Goal: Task Accomplishment & Management: Manage account settings

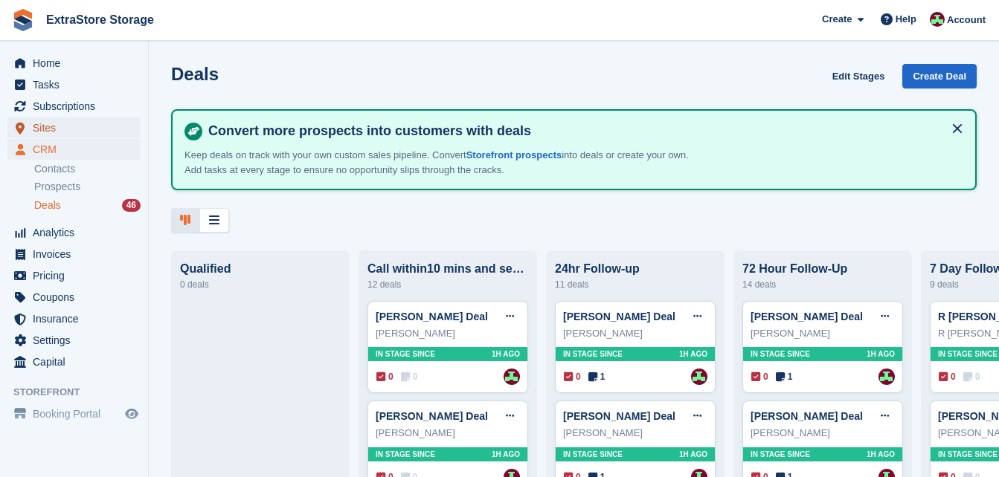
click at [51, 128] on span "Sites" at bounding box center [77, 127] width 89 height 21
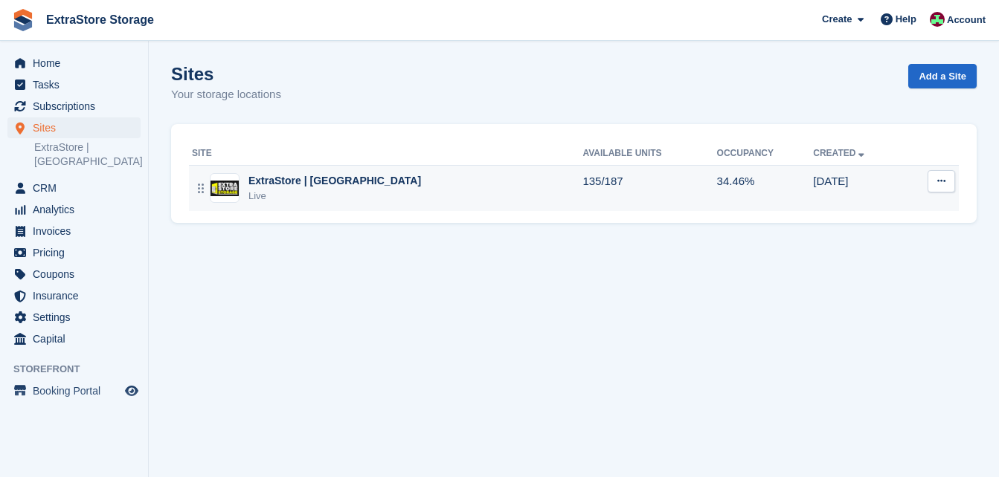
click at [418, 183] on div "ExtraStore | Belfast Live" at bounding box center [387, 188] width 390 height 30
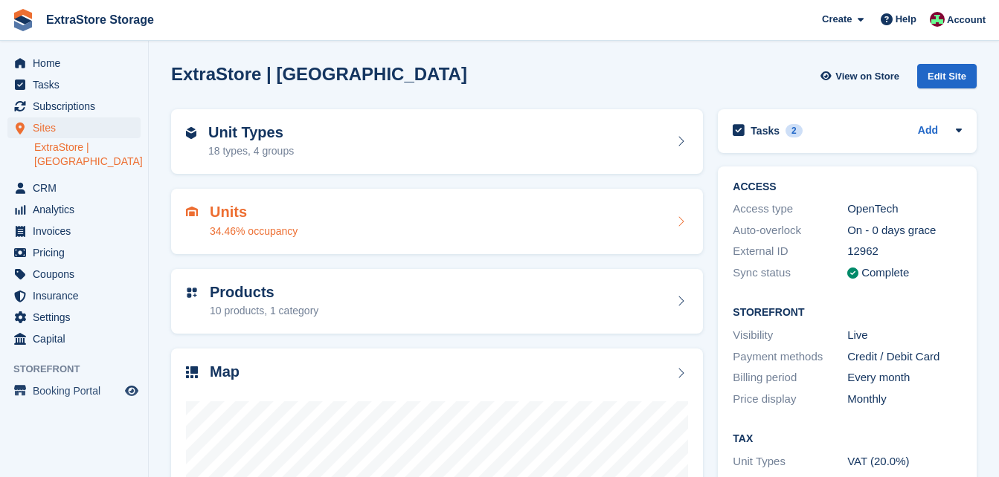
click at [333, 214] on div "Units 34.46% occupancy" at bounding box center [437, 222] width 502 height 36
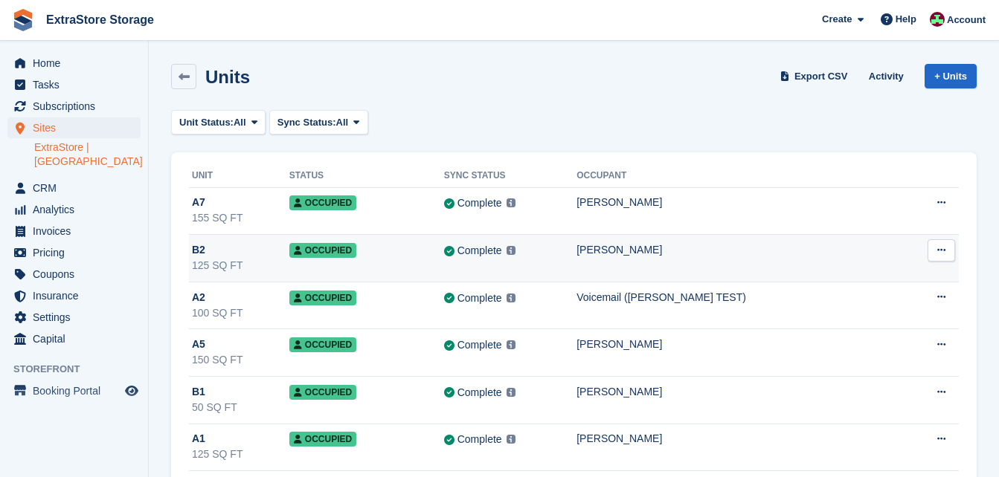
scroll to position [149, 0]
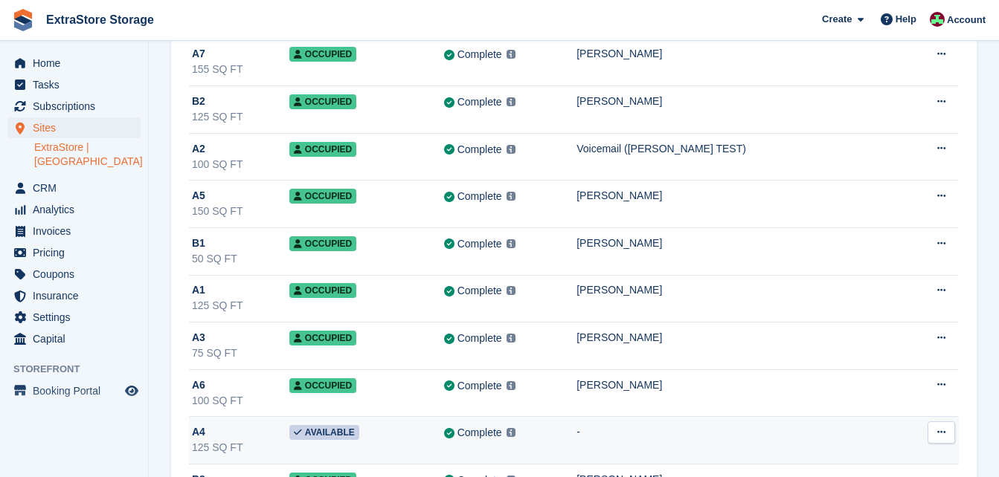
click at [221, 439] on div "A4" at bounding box center [240, 433] width 97 height 16
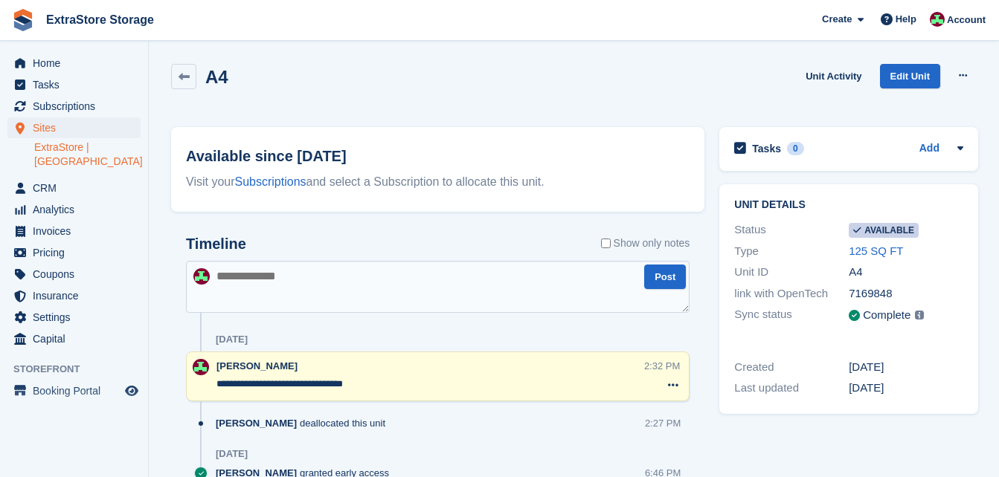
scroll to position [68, 0]
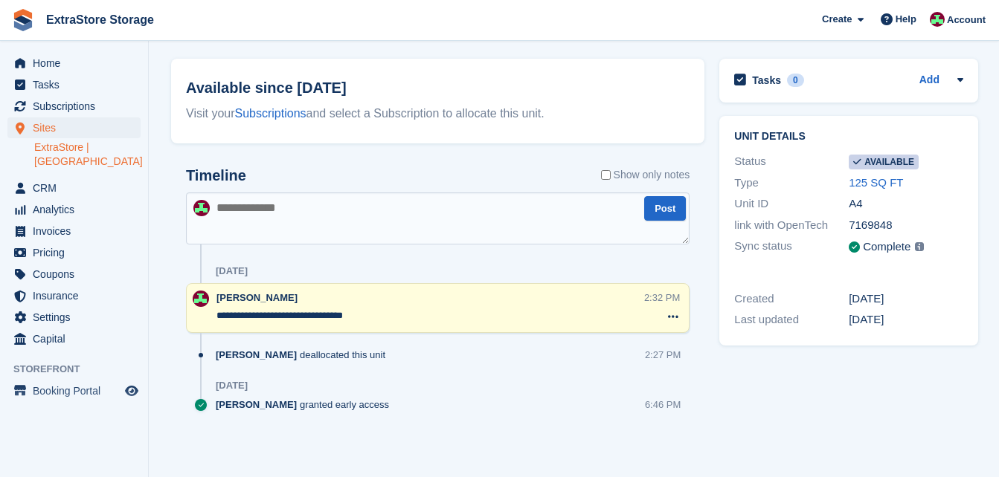
click at [271, 355] on span "[PERSON_NAME]" at bounding box center [256, 355] width 81 height 14
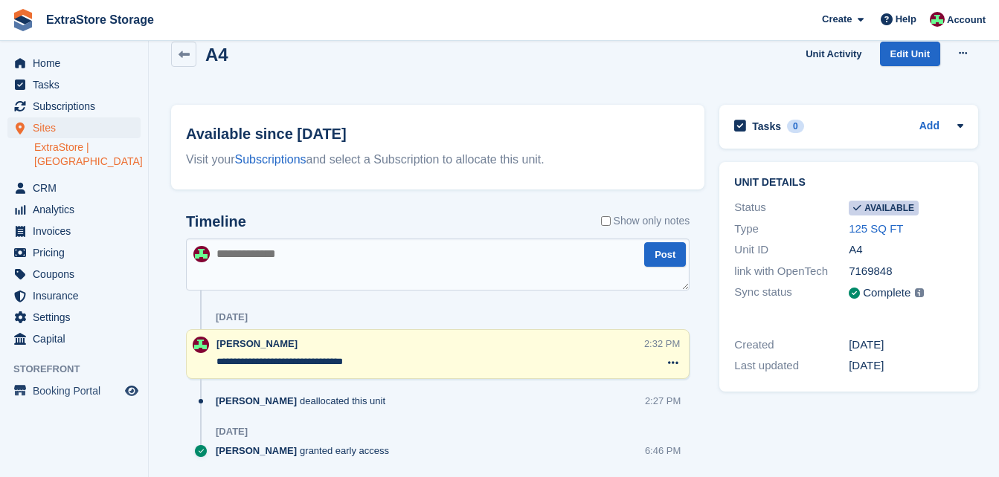
scroll to position [0, 0]
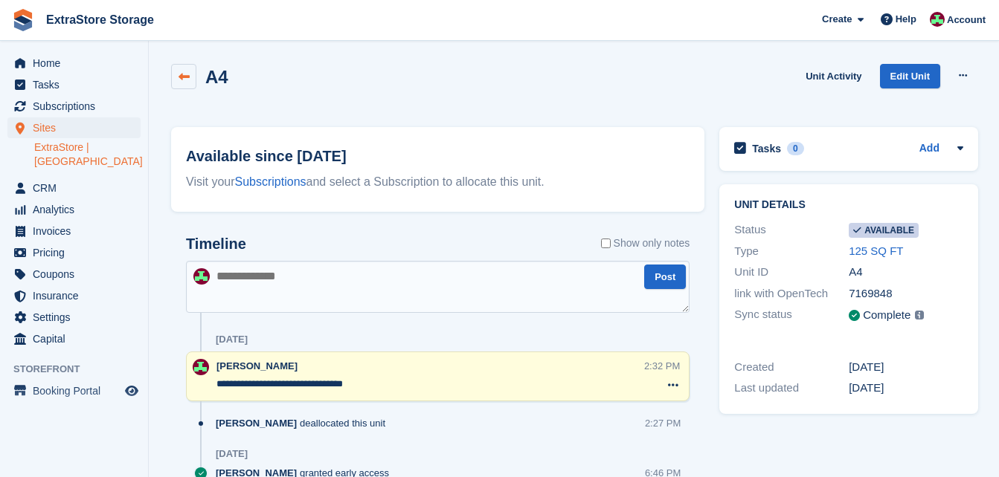
click at [175, 74] on link at bounding box center [183, 76] width 25 height 25
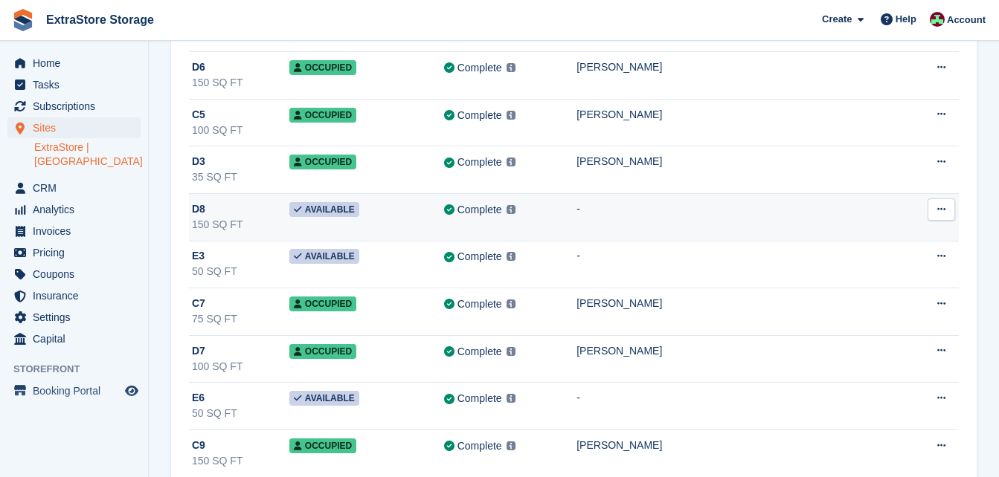
scroll to position [1041, 0]
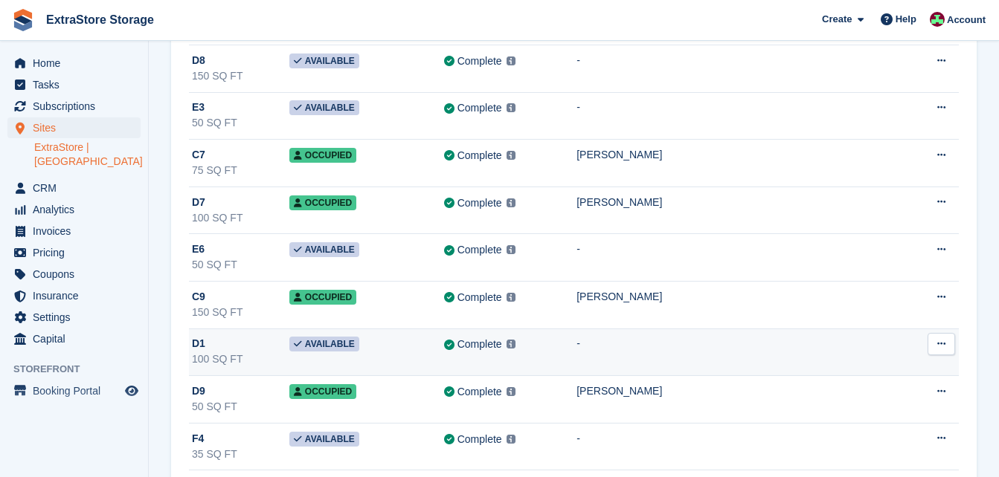
click at [251, 341] on div "D1" at bounding box center [240, 344] width 97 height 16
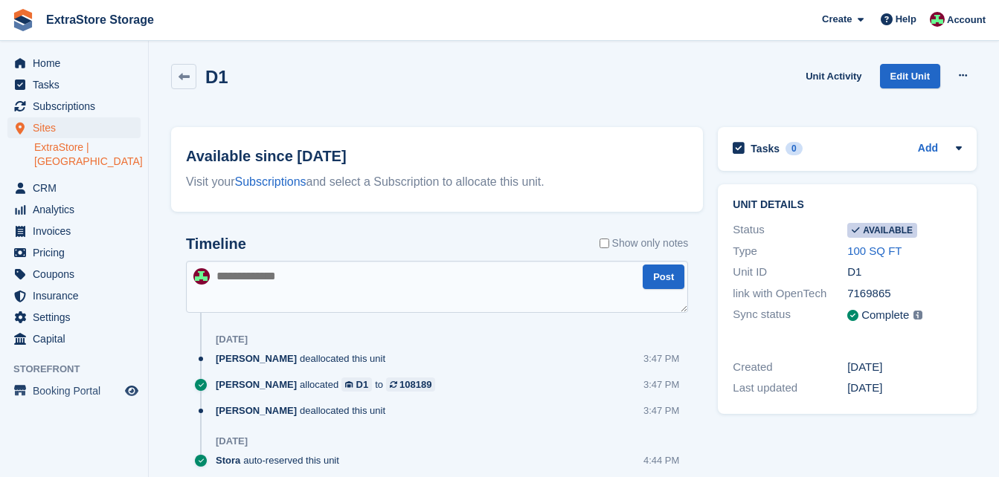
scroll to position [56, 0]
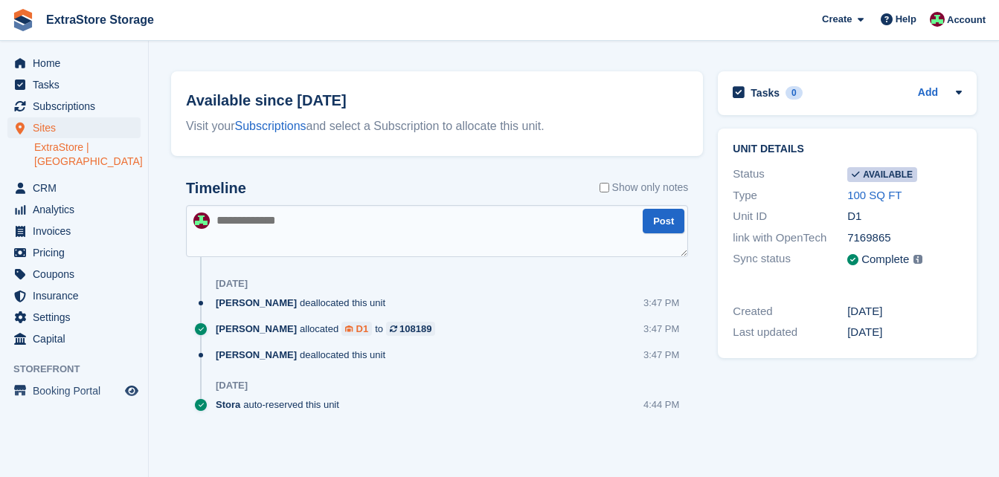
click at [345, 326] on div at bounding box center [350, 329] width 10 height 7
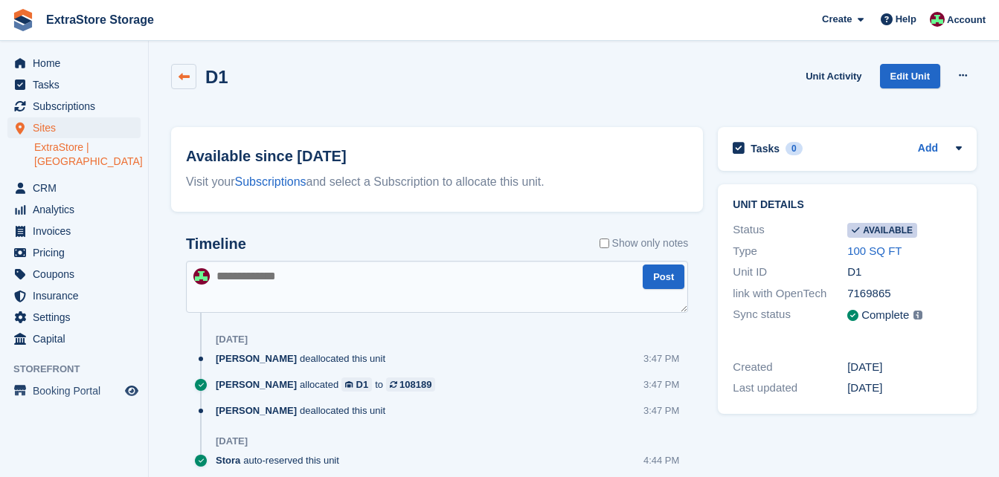
click at [184, 72] on icon at bounding box center [183, 76] width 11 height 11
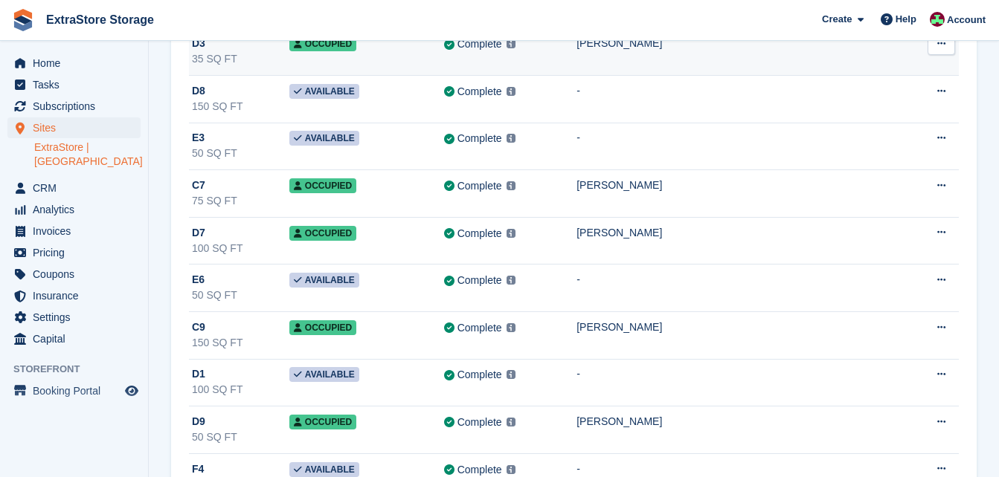
scroll to position [1041, 0]
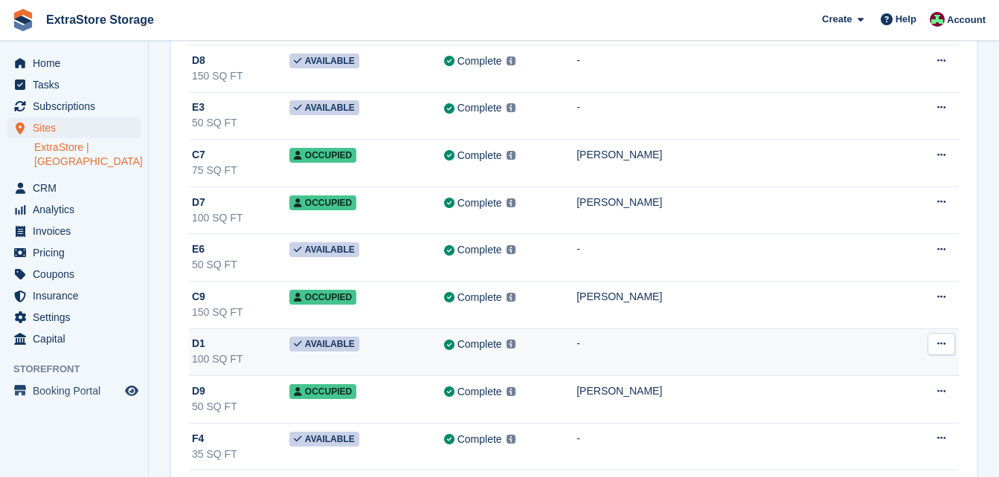
click at [207, 344] on div "D1" at bounding box center [240, 344] width 97 height 16
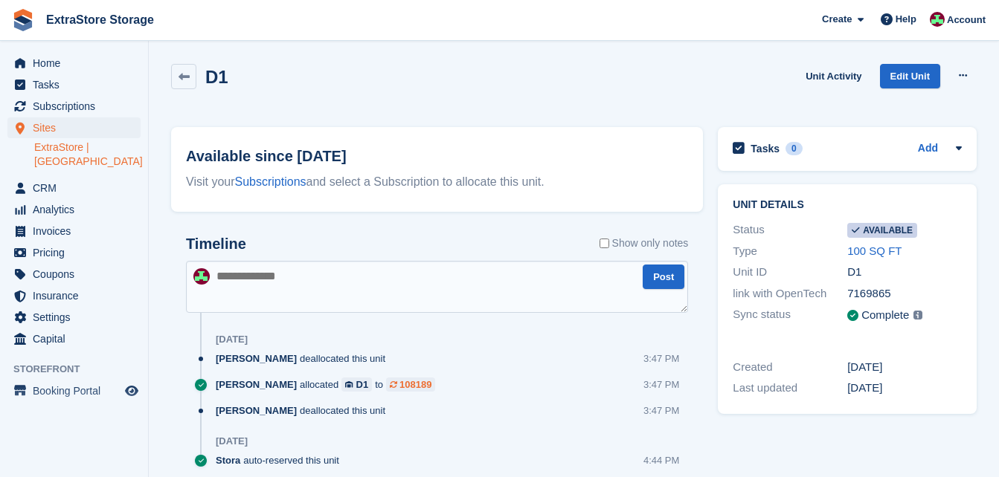
click at [399, 386] on div "108189" at bounding box center [415, 385] width 32 height 14
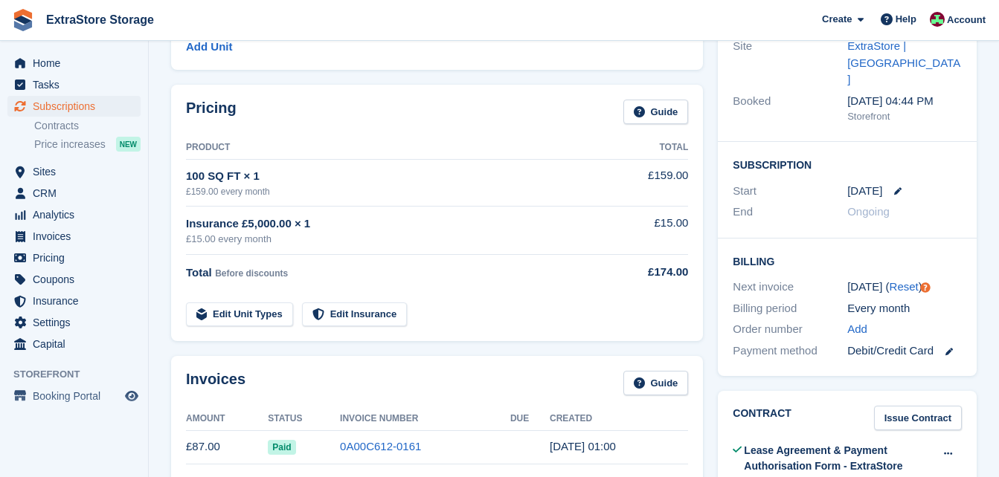
scroll to position [172, 0]
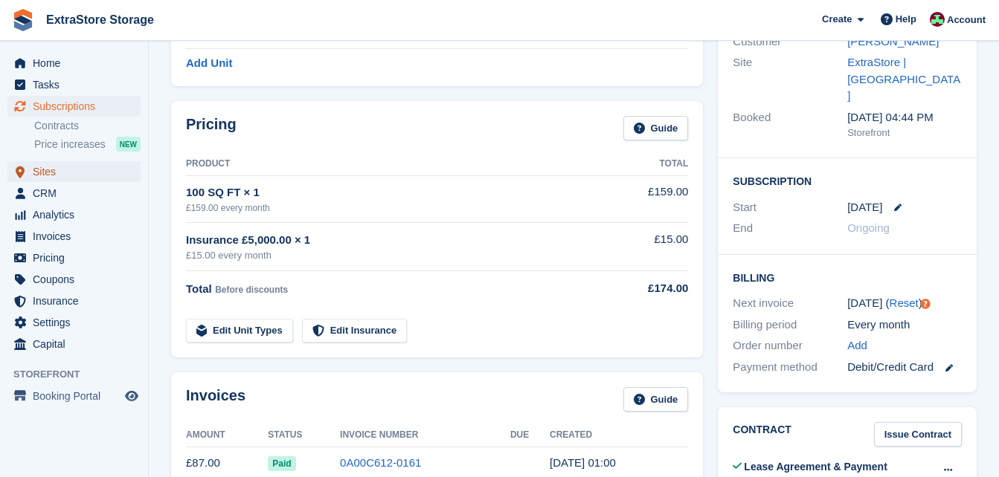
click at [72, 173] on span "Sites" at bounding box center [77, 171] width 89 height 21
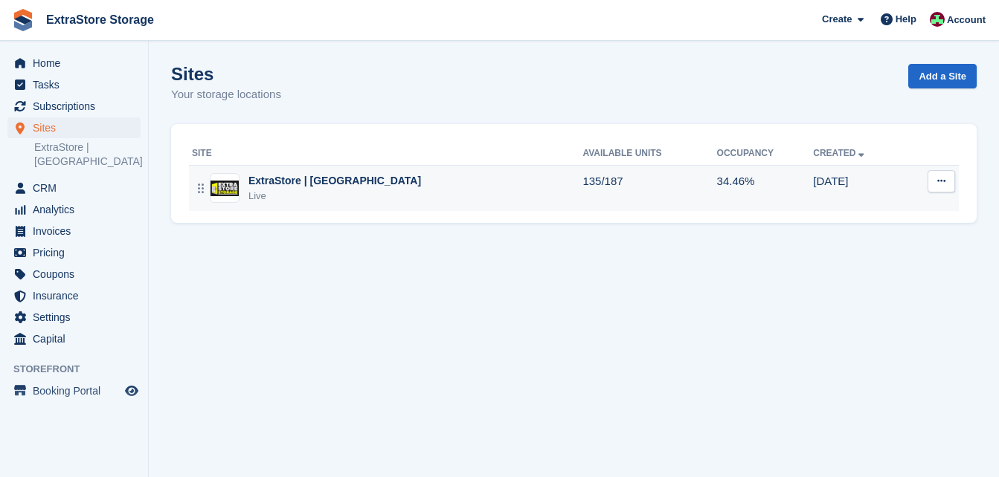
click at [483, 181] on div "ExtraStore | [GEOGRAPHIC_DATA] Live" at bounding box center [387, 188] width 390 height 30
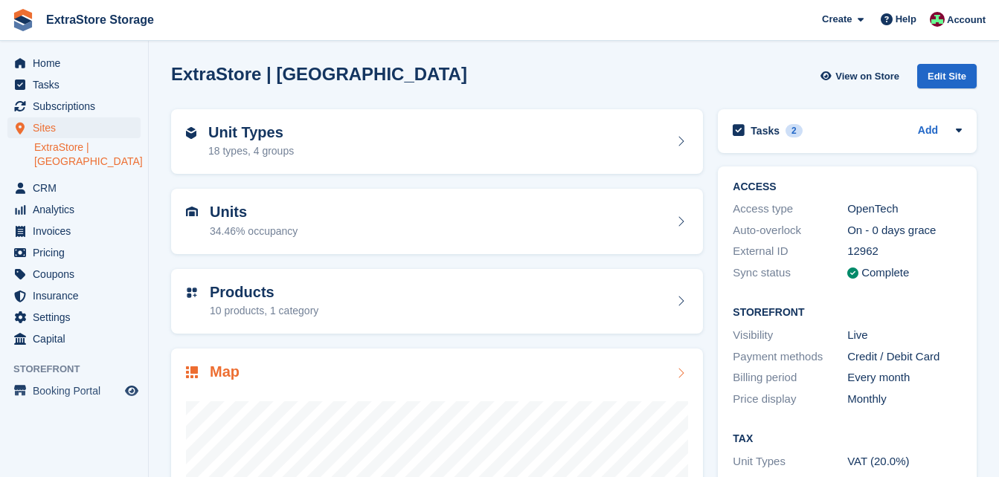
click at [308, 369] on div "Map" at bounding box center [437, 374] width 502 height 20
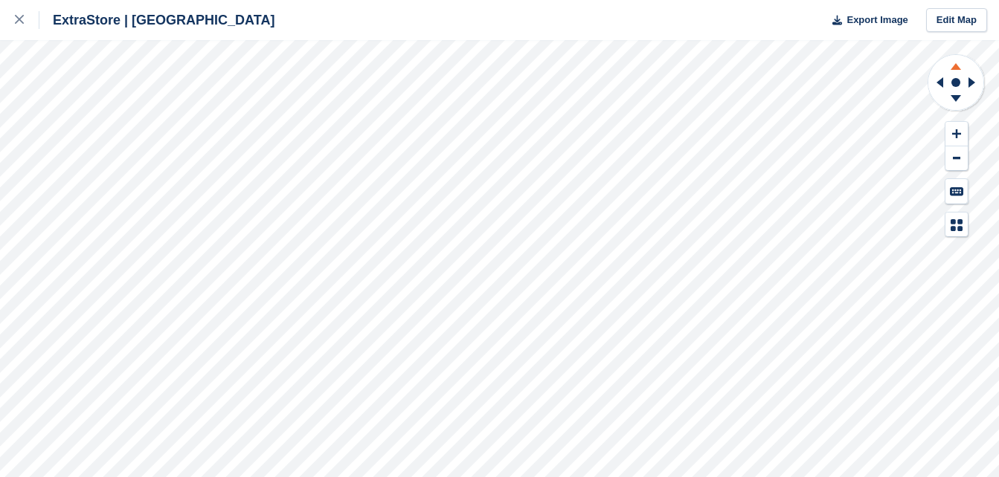
click at [959, 68] on icon at bounding box center [955, 64] width 39 height 19
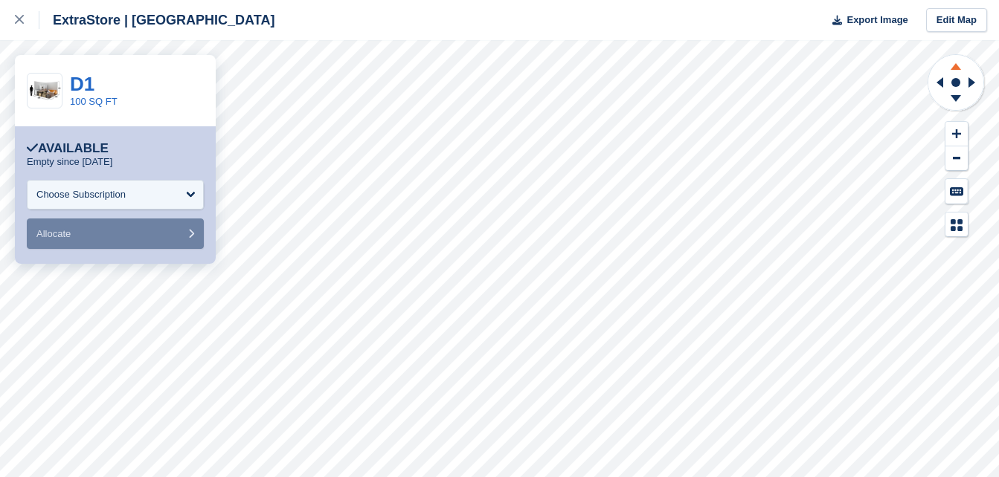
click at [957, 69] on icon at bounding box center [955, 66] width 10 height 7
click at [959, 101] on icon at bounding box center [955, 100] width 39 height 19
